Goal: Task Accomplishment & Management: Use online tool/utility

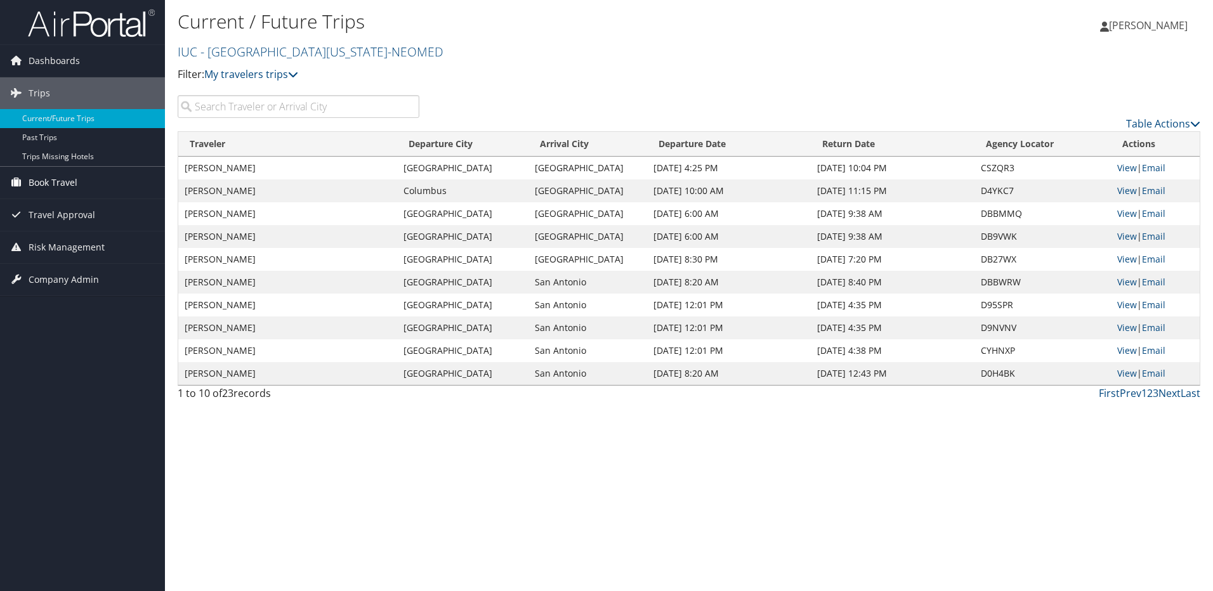
click at [75, 187] on span "Book Travel" at bounding box center [53, 183] width 49 height 32
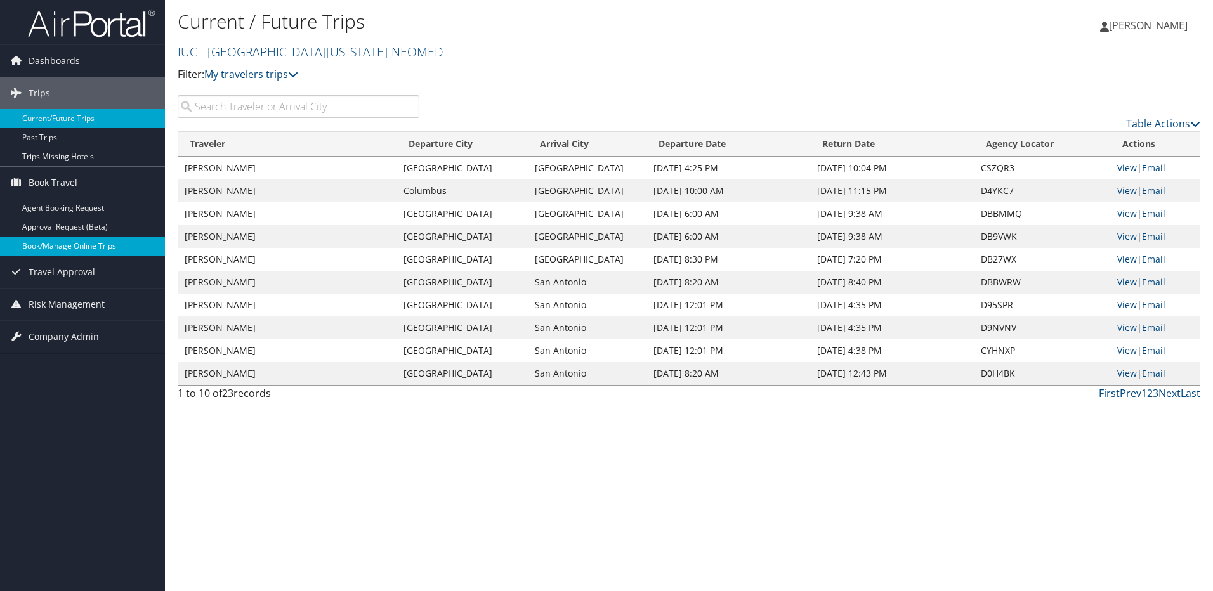
click at [77, 251] on link "Book/Manage Online Trips" at bounding box center [82, 246] width 165 height 19
